Goal: Find specific fact: Find specific page/section

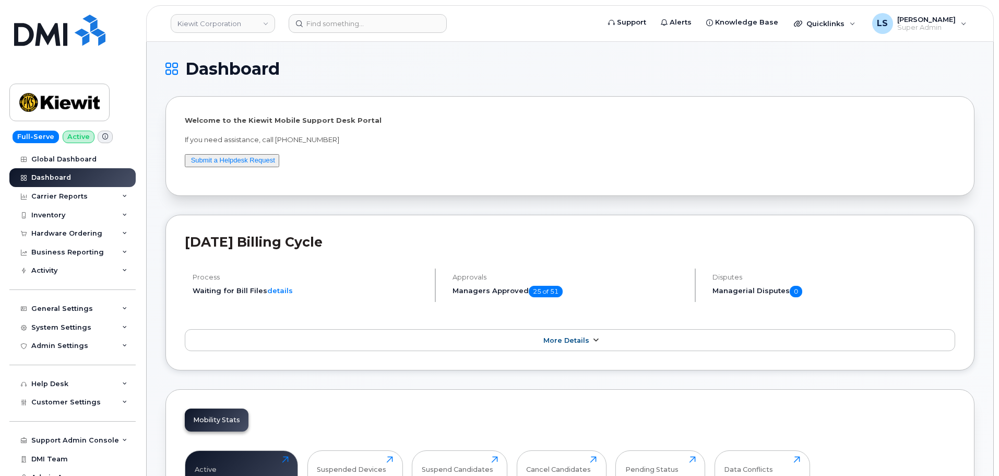
scroll to position [52, 0]
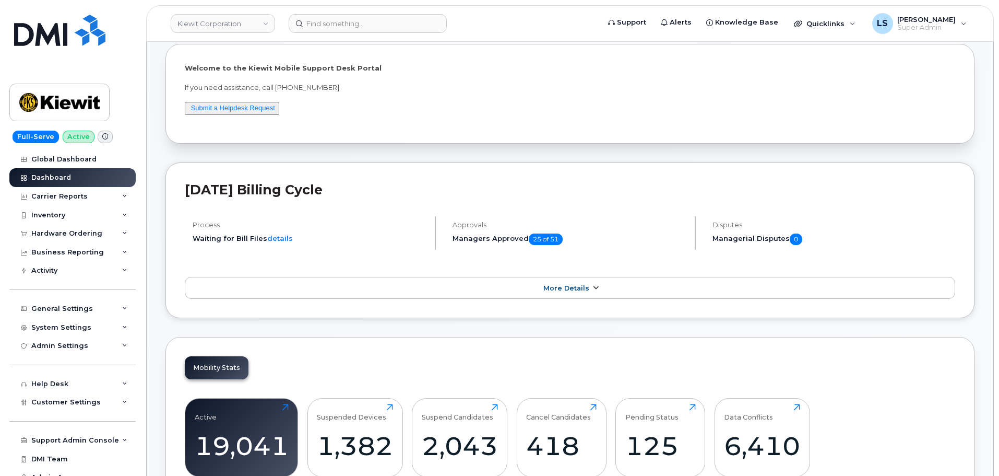
click at [585, 286] on span "More Details" at bounding box center [566, 288] width 46 height 8
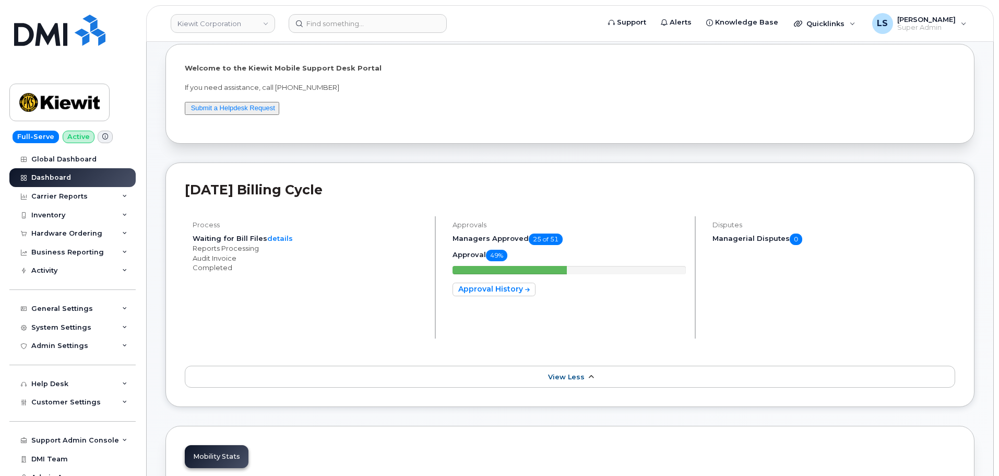
click at [583, 374] on span "View Less" at bounding box center [566, 377] width 37 height 8
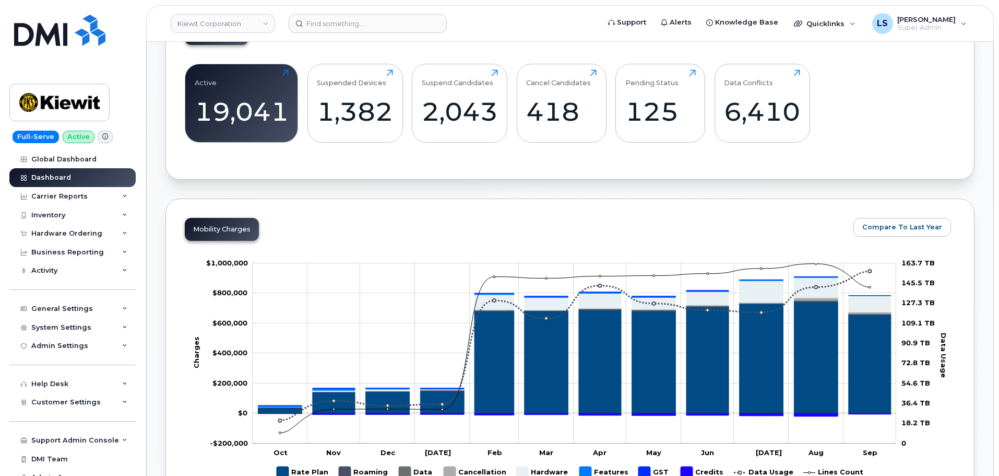
scroll to position [522, 0]
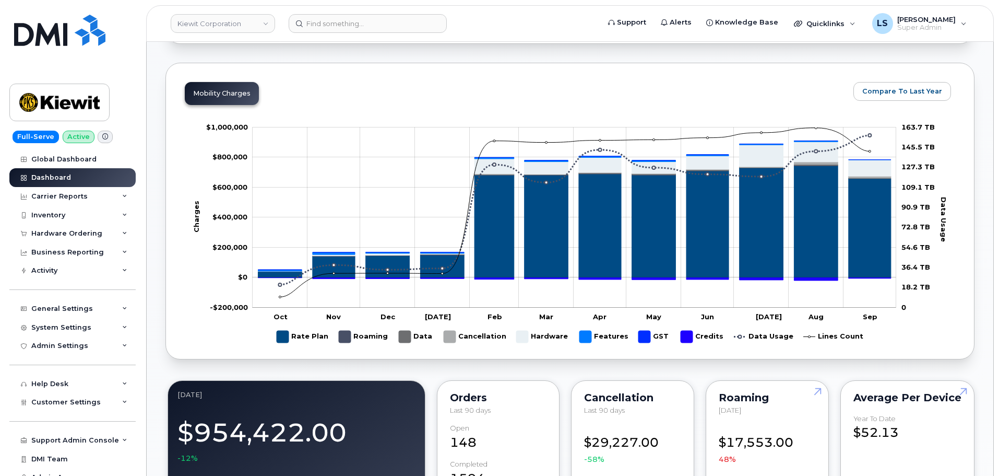
click at [619, 85] on div "Mobility Charges Compare To Last Year Change chart theme Apply Zoom Out Charges…" at bounding box center [570, 211] width 809 height 297
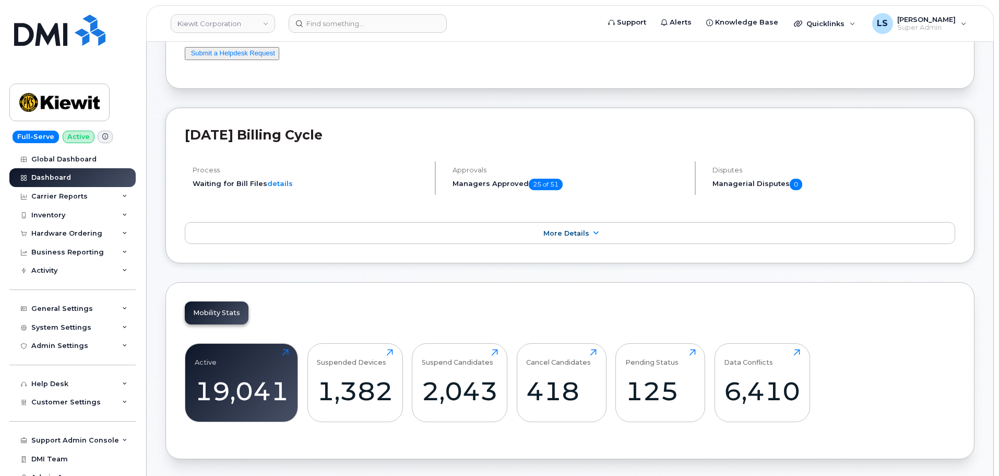
scroll to position [0, 0]
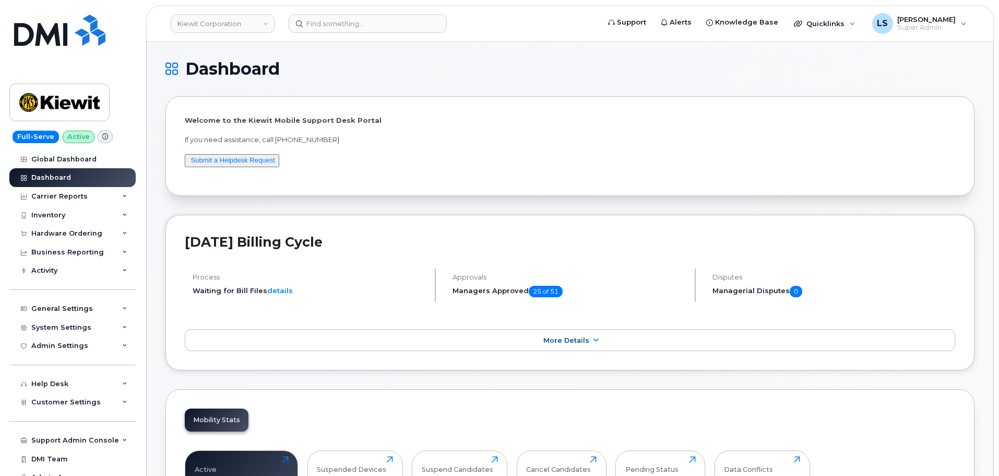
drag, startPoint x: 347, startPoint y: 239, endPoint x: 333, endPoint y: 240, distance: 14.1
click at [333, 240] on h2 "[DATE] Billing Cycle" at bounding box center [570, 242] width 771 height 16
click at [399, 246] on h2 "[DATE] Billing Cycle" at bounding box center [570, 242] width 771 height 16
drag, startPoint x: 400, startPoint y: 246, endPoint x: 442, endPoint y: 230, distance: 45.0
click at [437, 231] on div "[DATE] Billing Cycle Process Waiting for Bill Files details Approvals Managers …" at bounding box center [570, 293] width 809 height 156
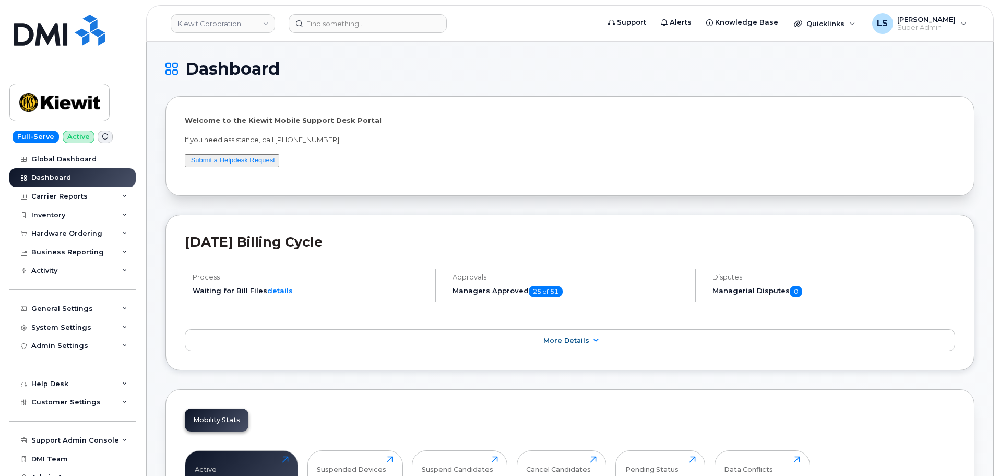
click at [442, 230] on div "[DATE] Billing Cycle Process Waiting for Bill Files details Approvals Managers …" at bounding box center [570, 293] width 809 height 156
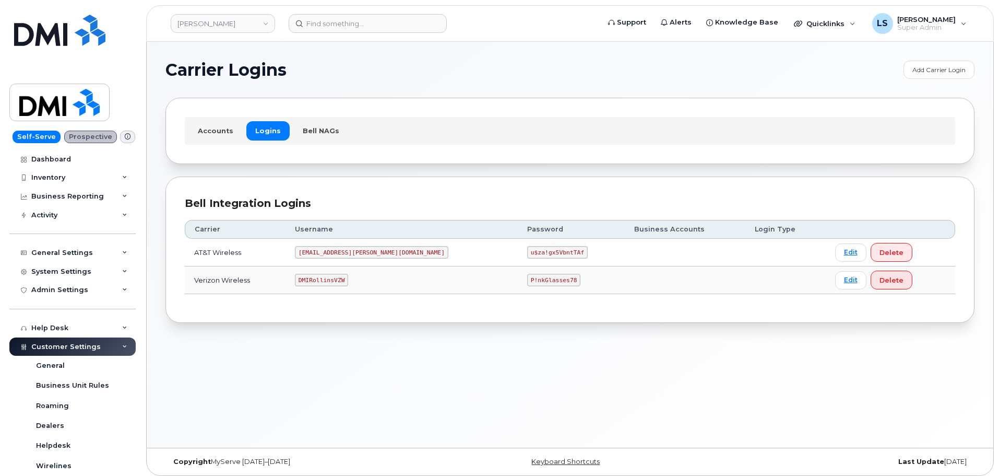
click at [527, 279] on code "P!nkGlasses78" at bounding box center [553, 280] width 53 height 13
click at [527, 280] on code "P!nkGlasses78" at bounding box center [553, 280] width 53 height 13
click at [527, 281] on code "P!nkGlasses78" at bounding box center [553, 280] width 53 height 13
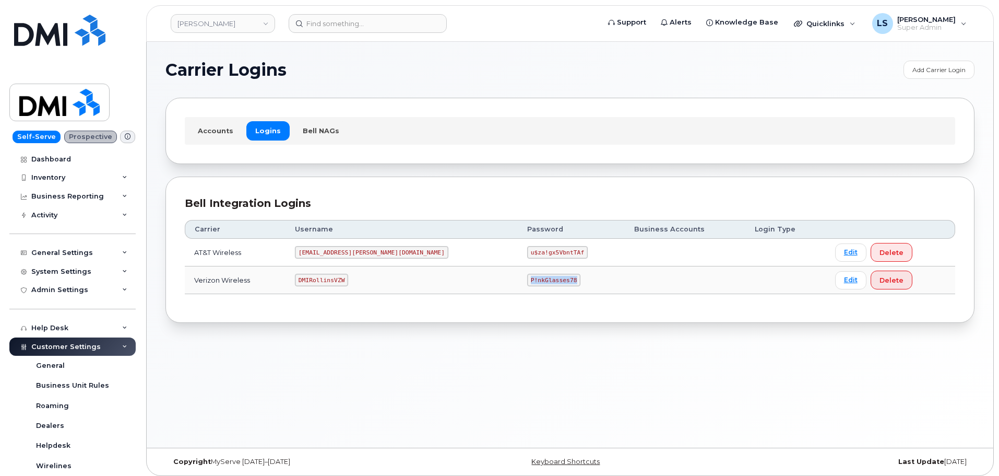
copy code "P!nkGlasses78"
